Goal: Find specific page/section: Find specific page/section

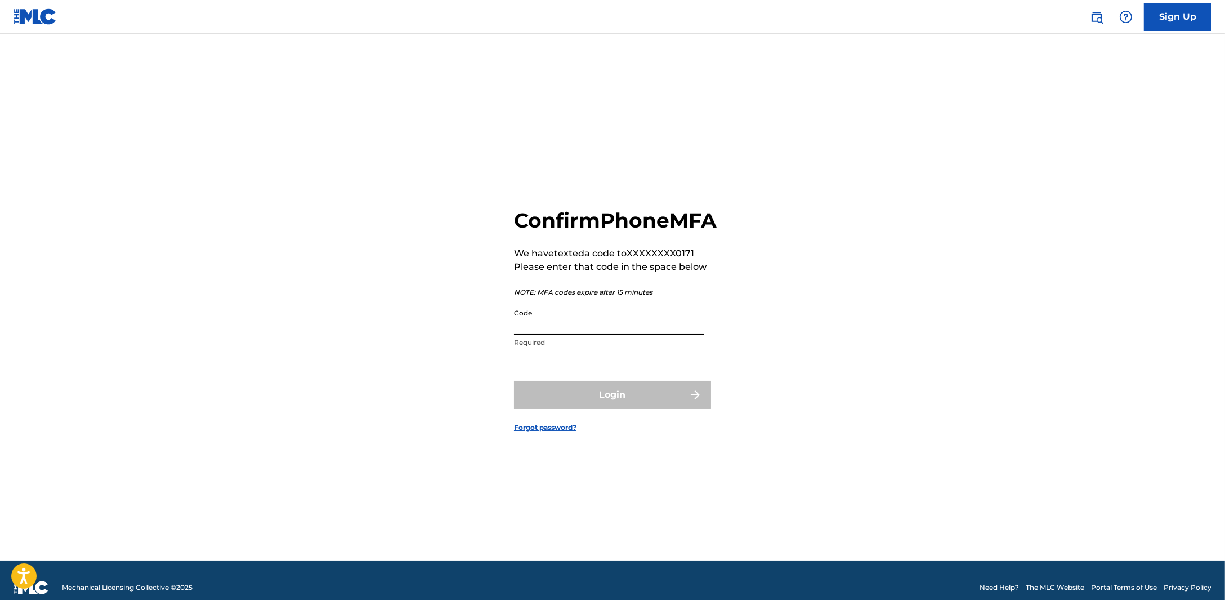
drag, startPoint x: 683, startPoint y: 347, endPoint x: 673, endPoint y: 334, distance: 17.2
click at [676, 335] on input "Code" at bounding box center [609, 319] width 190 height 32
type input "224308"
click at [623, 400] on button "Login" at bounding box center [612, 395] width 197 height 28
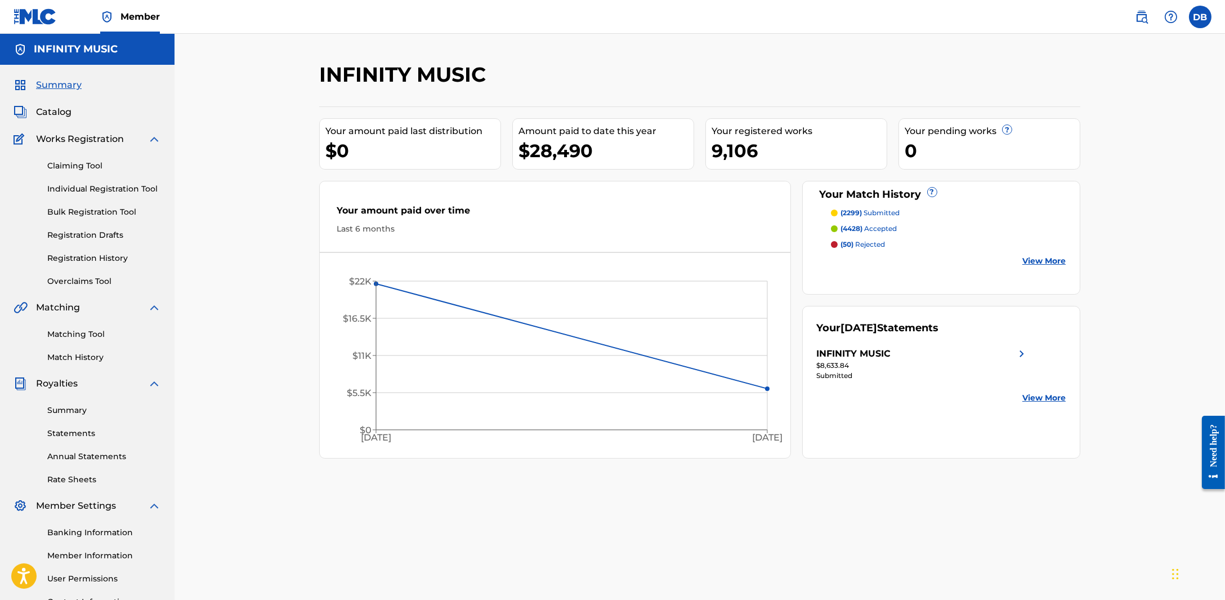
click at [76, 106] on div "Catalog" at bounding box center [88, 112] width 148 height 14
drag, startPoint x: 65, startPoint y: 109, endPoint x: 76, endPoint y: 114, distance: 12.6
click at [65, 110] on span "Catalog" at bounding box center [53, 112] width 35 height 14
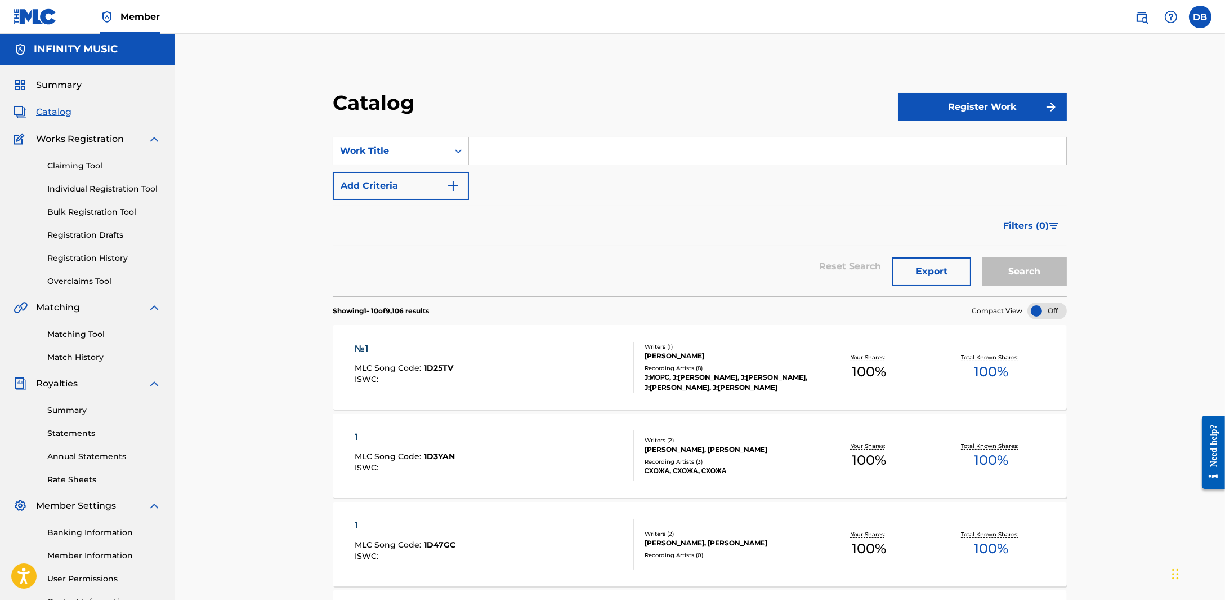
click at [573, 157] on input "Search Form" at bounding box center [767, 150] width 597 height 27
click at [573, 177] on div "в тес ноте" at bounding box center [767, 176] width 596 height 20
type input "в тесноте"
click at [1053, 268] on button "Search" at bounding box center [1024, 271] width 84 height 28
